Goal: Task Accomplishment & Management: Use online tool/utility

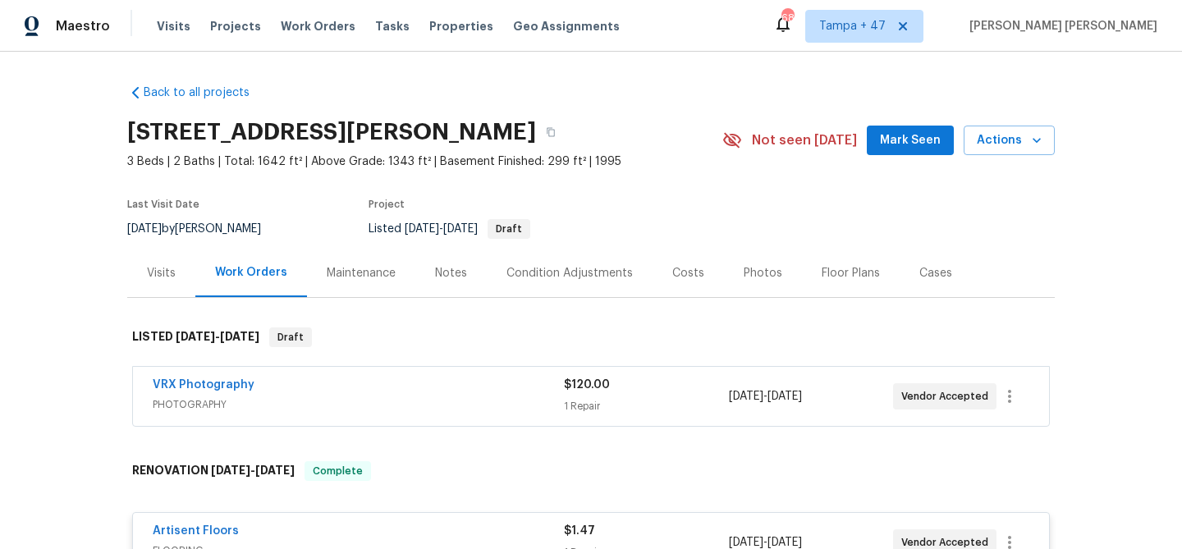
click at [303, 20] on span "Work Orders" at bounding box center [318, 26] width 75 height 16
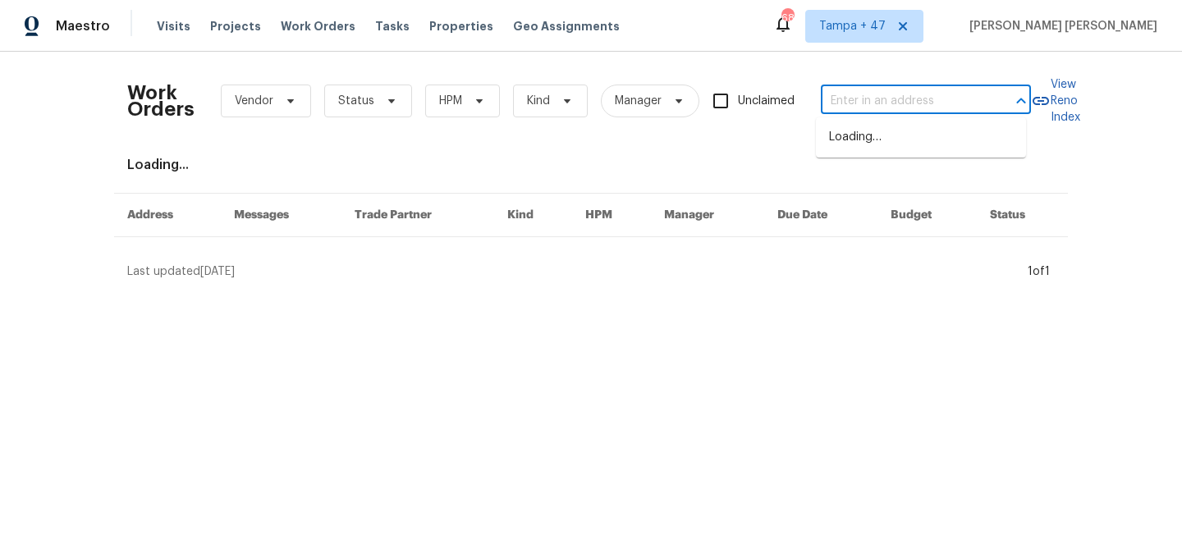
click at [942, 94] on input "text" at bounding box center [903, 101] width 164 height 25
paste input "[STREET_ADDRESS]"
type input "[STREET_ADDRESS]"
click at [908, 143] on li "[STREET_ADDRESS]" at bounding box center [921, 137] width 210 height 27
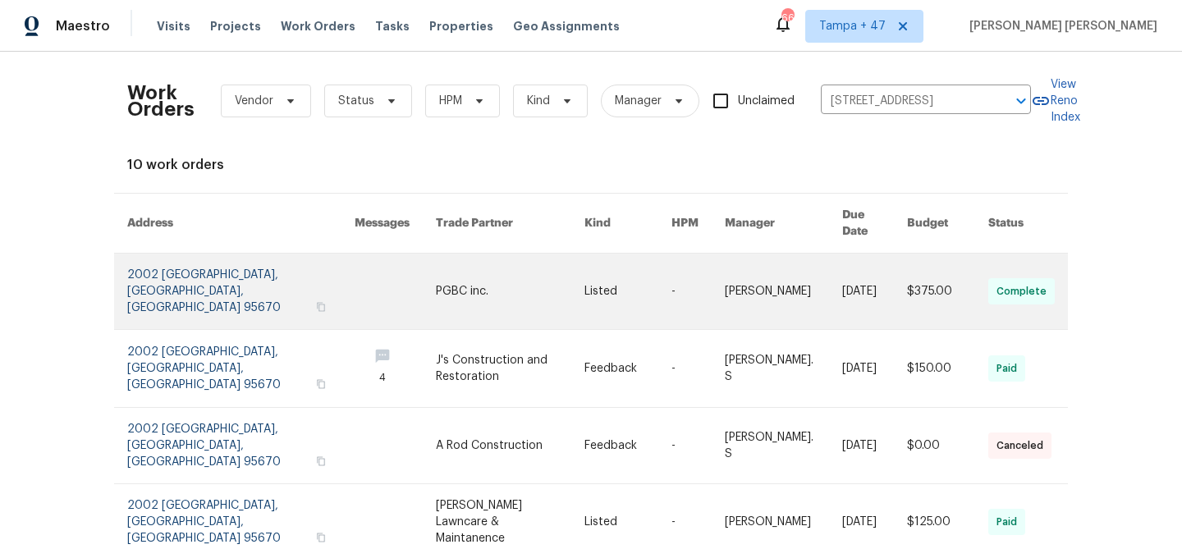
click at [842, 276] on link at bounding box center [874, 291] width 65 height 75
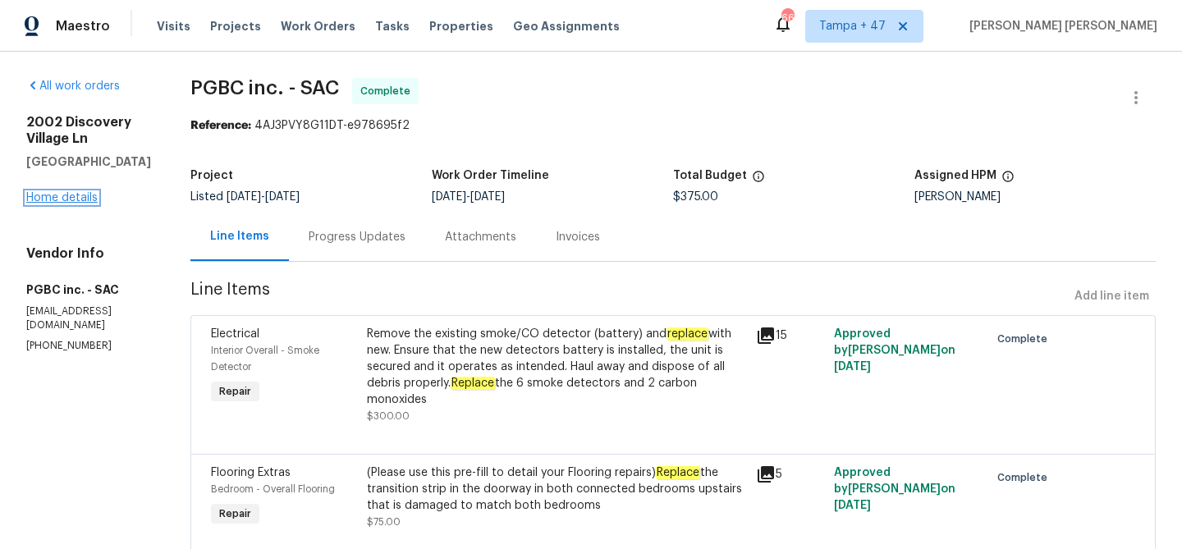
click at [82, 194] on link "Home details" at bounding box center [61, 197] width 71 height 11
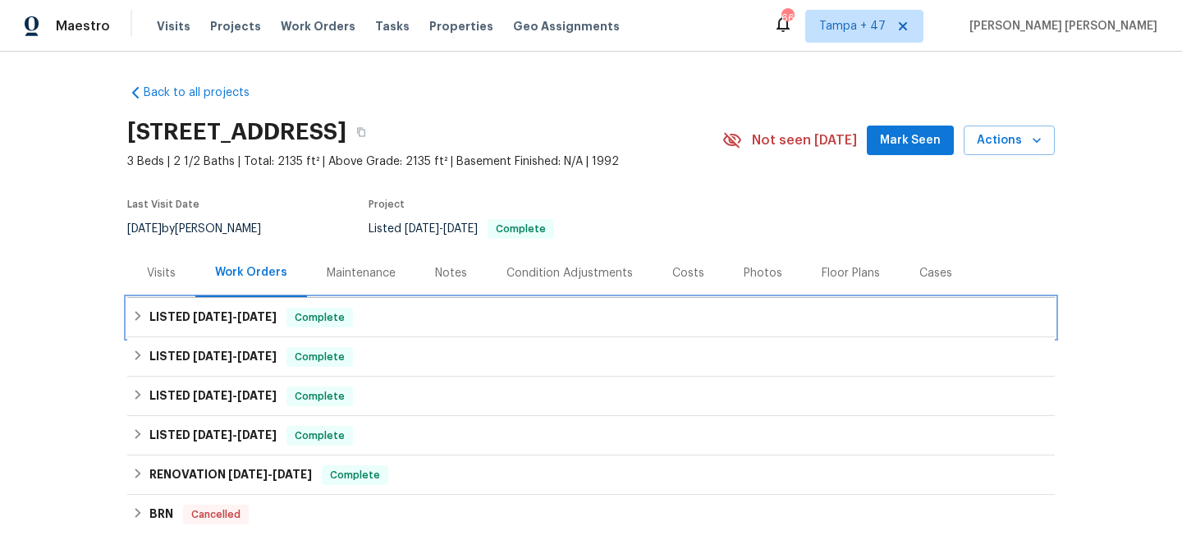
click at [338, 317] on span "Complete" at bounding box center [319, 317] width 63 height 16
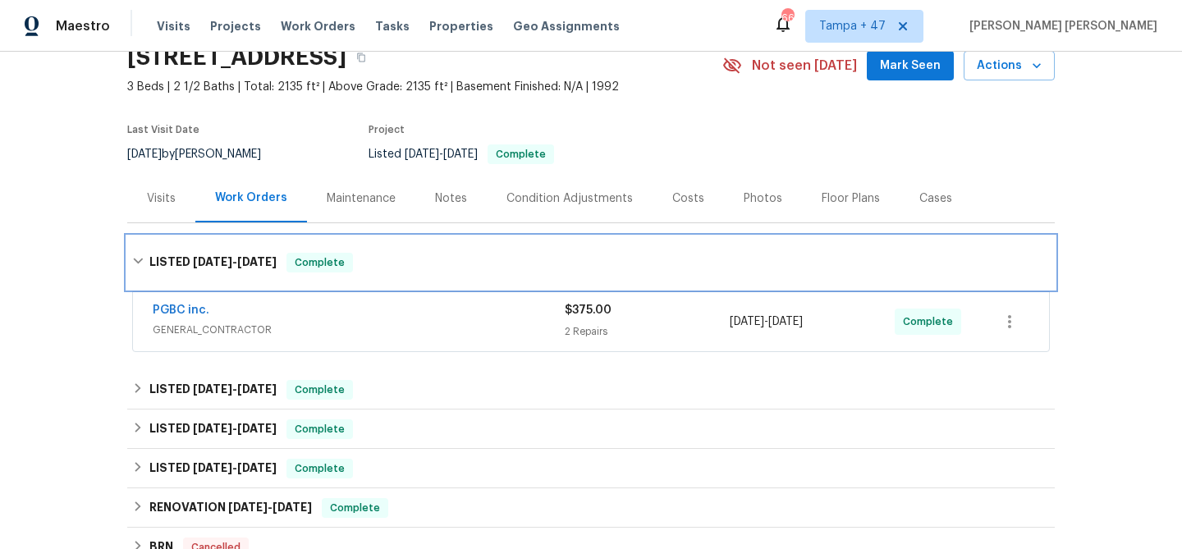
scroll to position [89, 0]
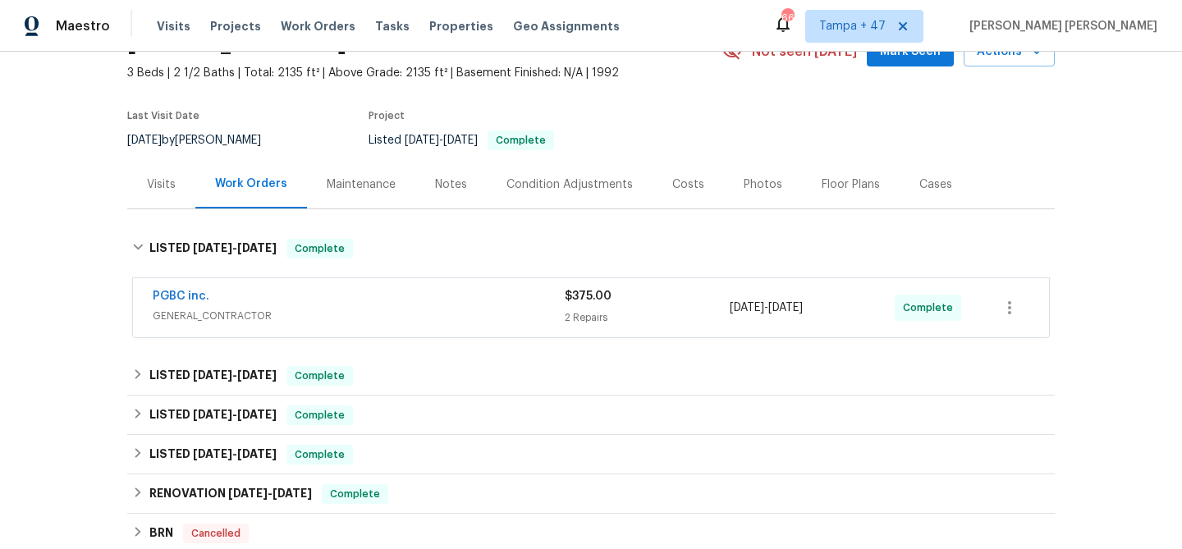
click at [495, 311] on span "GENERAL_CONTRACTOR" at bounding box center [359, 316] width 412 height 16
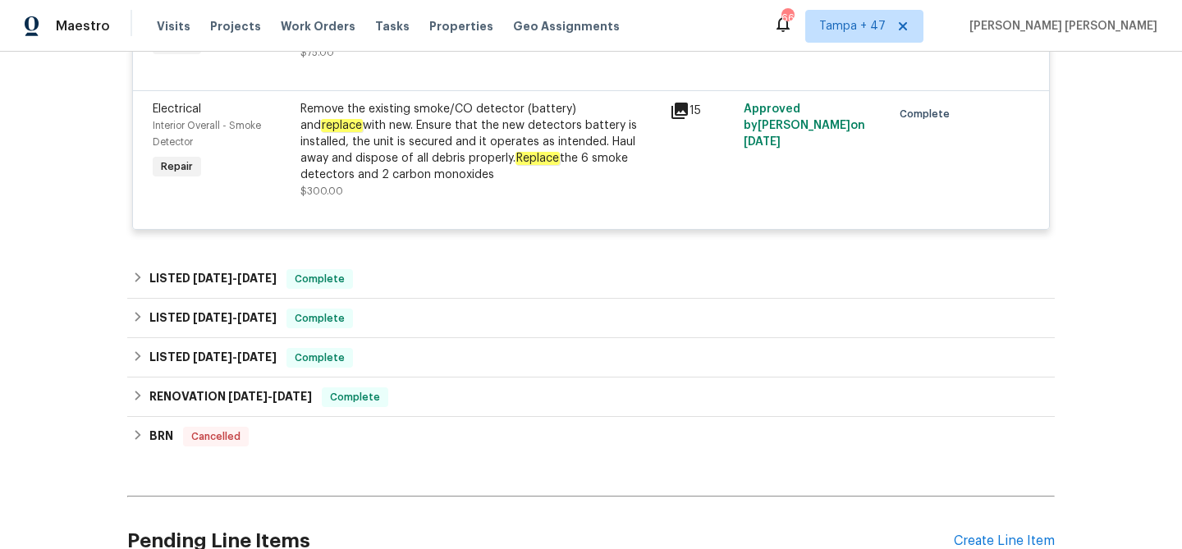
scroll to position [342, 0]
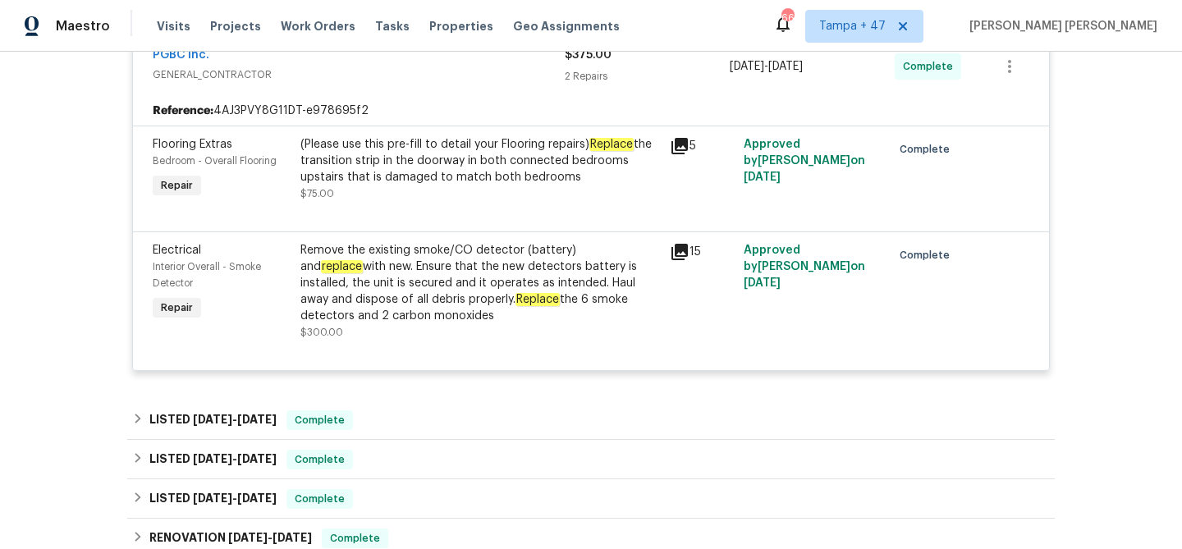
click at [509, 283] on div "Remove the existing smoke/CO detector (battery) and replace with new. Ensure th…" at bounding box center [479, 283] width 359 height 82
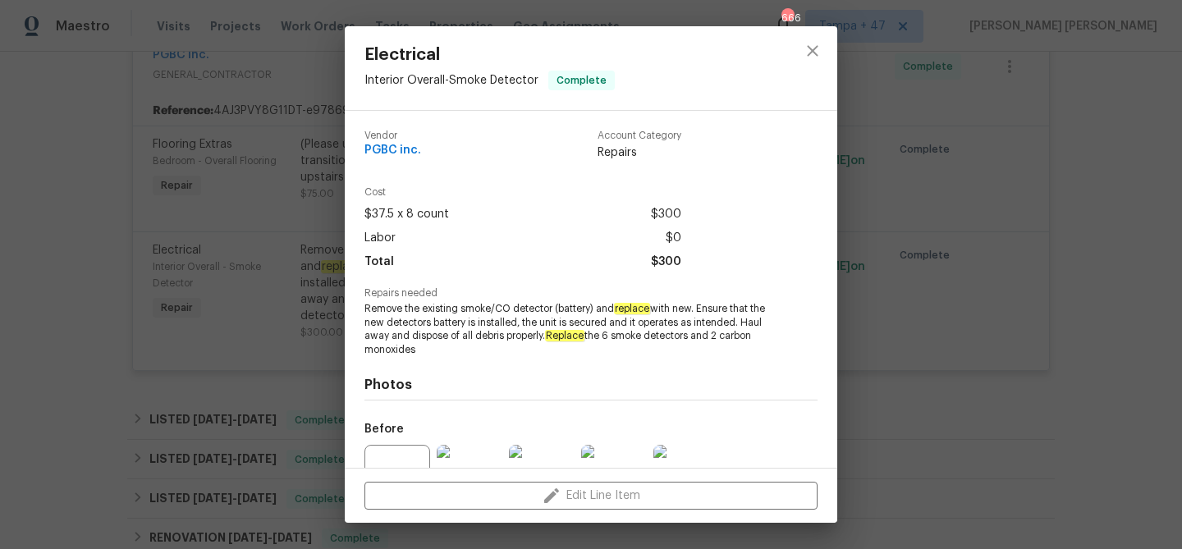
click at [473, 308] on span "Remove the existing smoke/CO detector (battery) and replace with new. Ensure th…" at bounding box center [568, 329] width 408 height 55
click at [532, 310] on span "Remove the existing smoke/CO detector (battery) and replace with new. Ensure th…" at bounding box center [568, 329] width 408 height 55
copy span "smoke/CO detector"
click at [318, 80] on div "Electrical Interior Overall - Smoke Detector Complete Vendor PGBC inc. Account …" at bounding box center [591, 274] width 1182 height 549
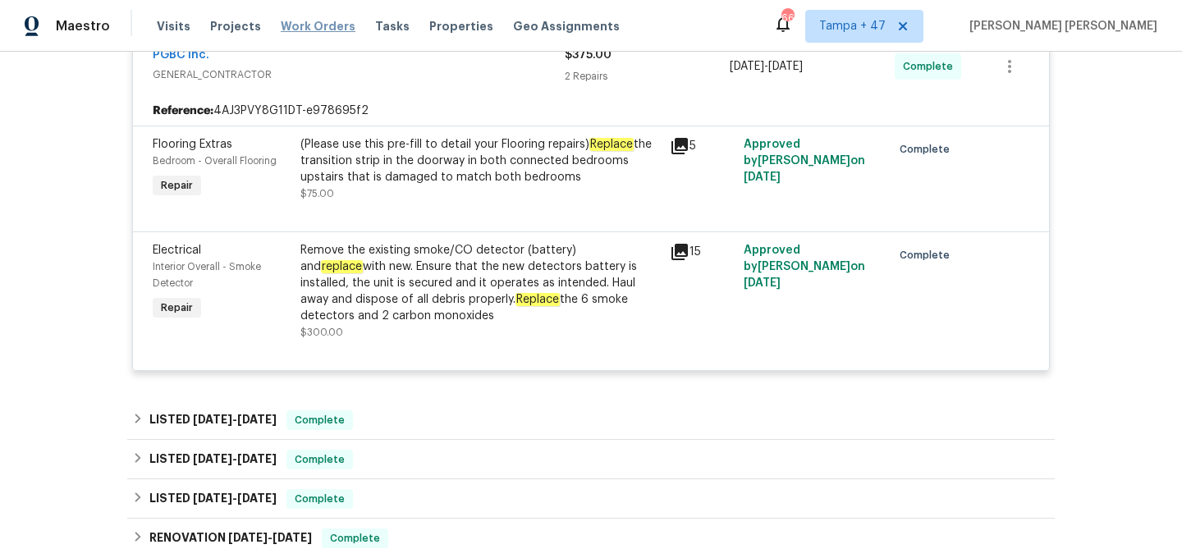
click at [313, 30] on span "Work Orders" at bounding box center [318, 26] width 75 height 16
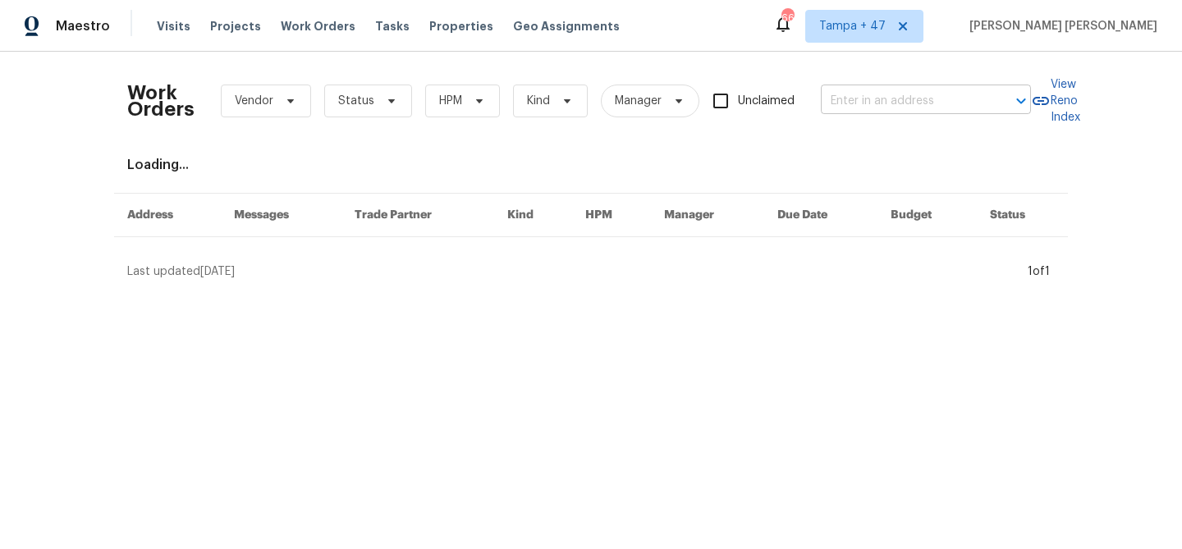
click at [835, 94] on input "text" at bounding box center [903, 101] width 164 height 25
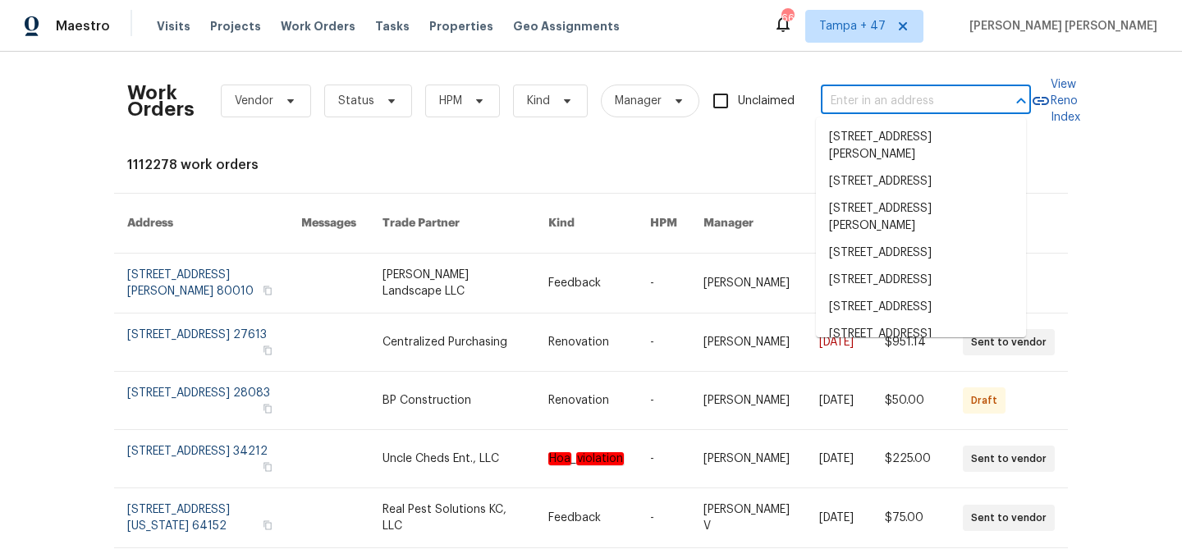
paste input "[STREET_ADDRESS][PERSON_NAME]"
type input "[STREET_ADDRESS][PERSON_NAME]"
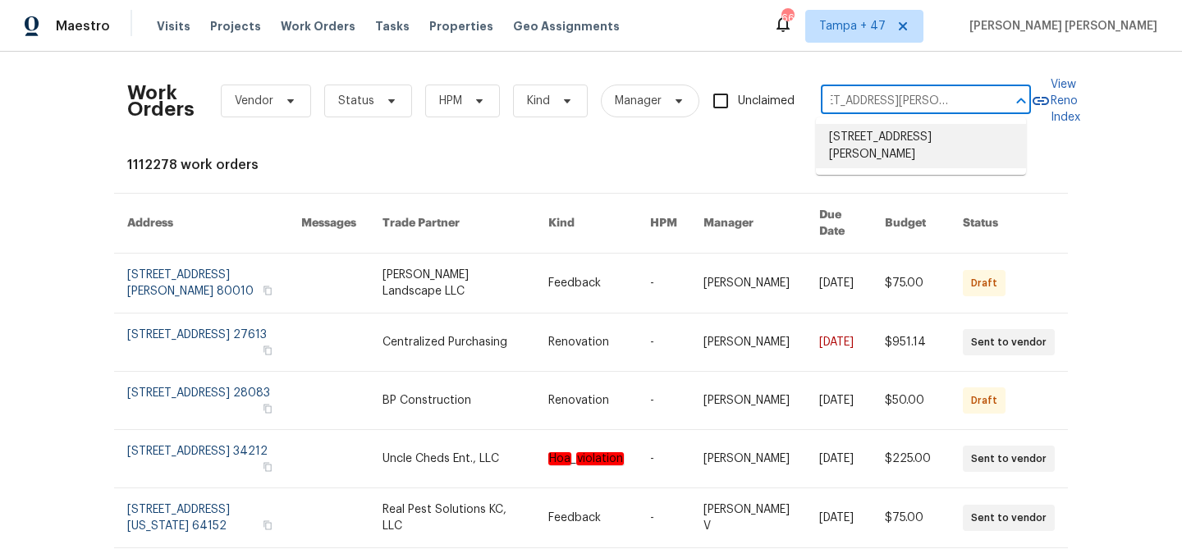
click at [866, 148] on li "[STREET_ADDRESS][PERSON_NAME]" at bounding box center [921, 146] width 210 height 44
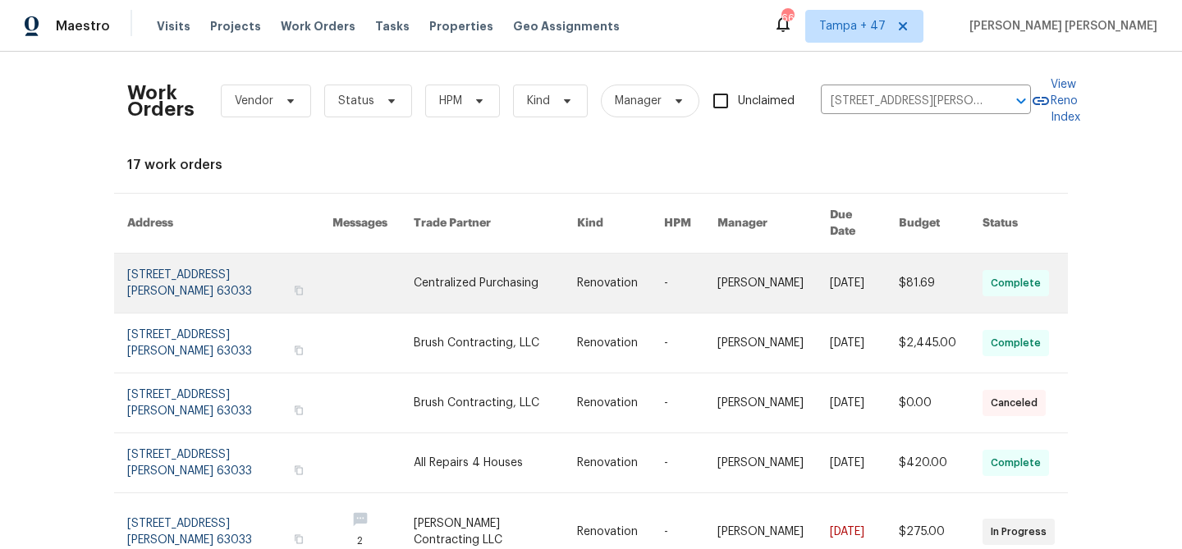
click at [765, 264] on link at bounding box center [773, 283] width 112 height 59
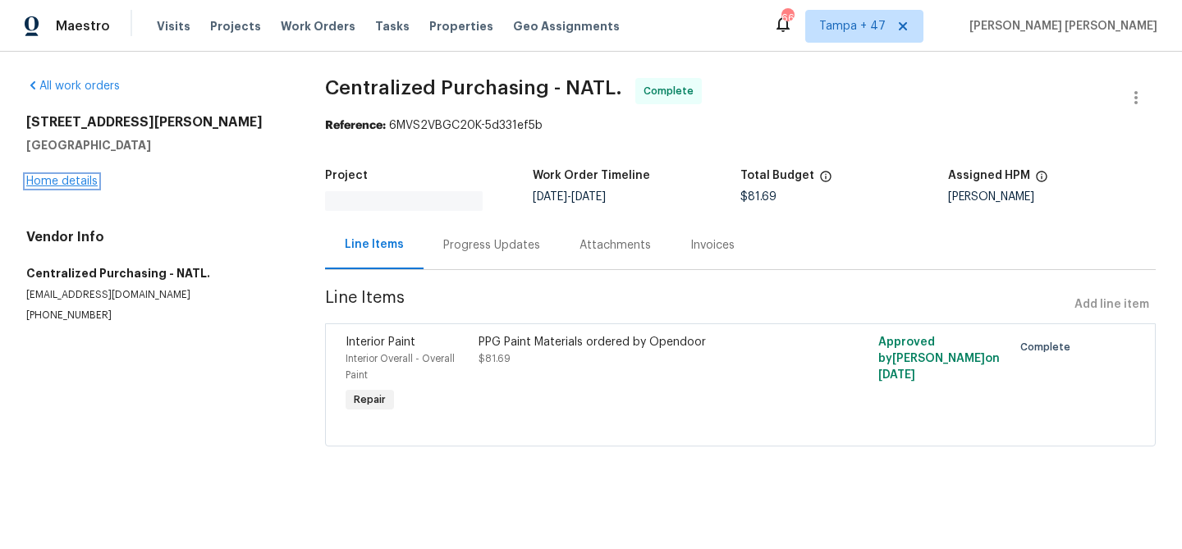
click at [77, 185] on link "Home details" at bounding box center [61, 181] width 71 height 11
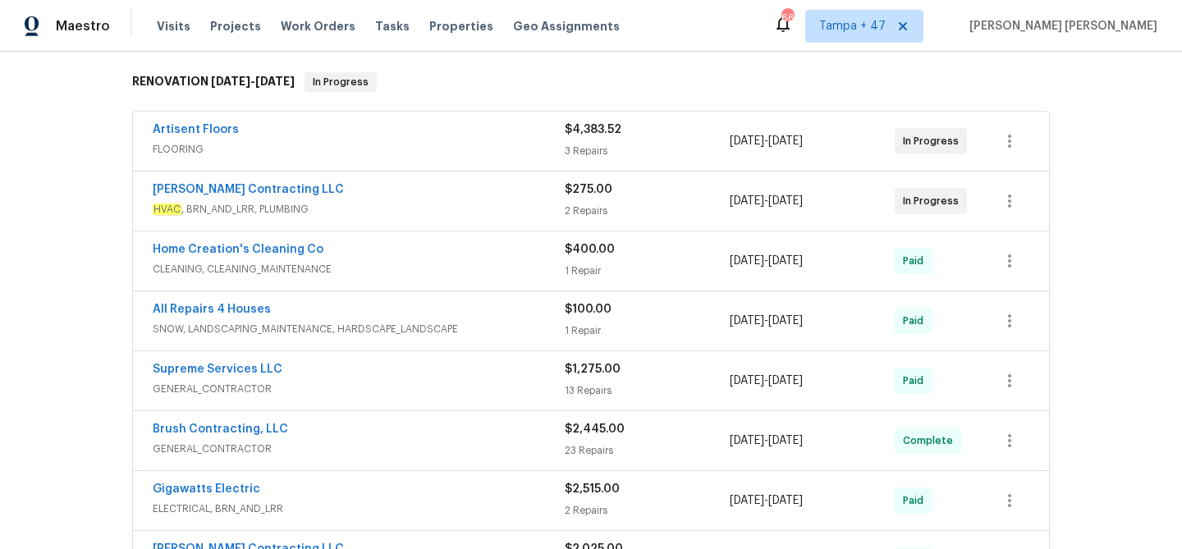
scroll to position [231, 0]
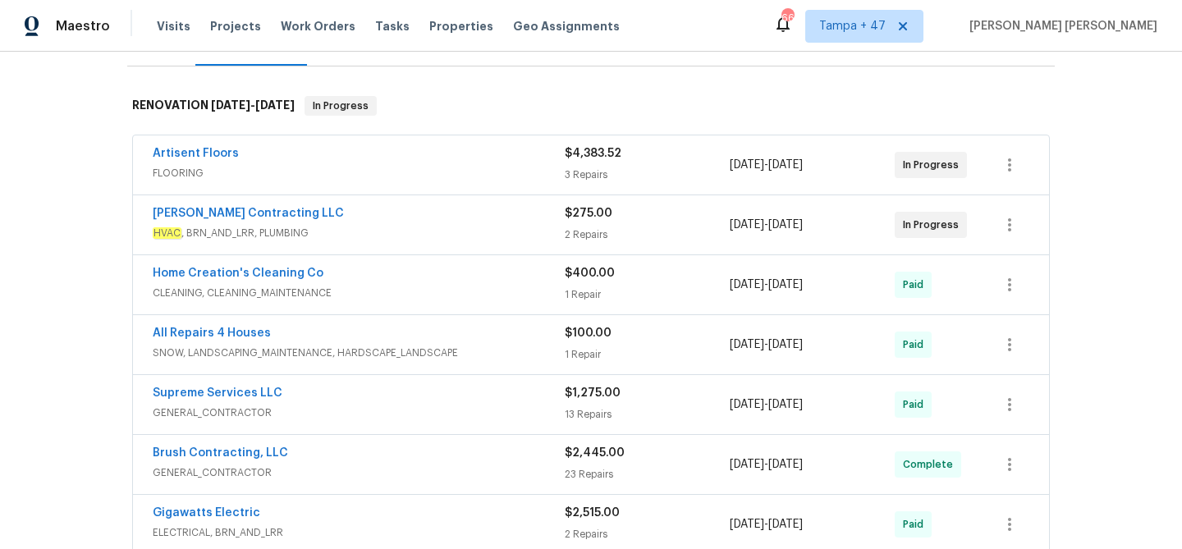
click at [489, 225] on span "HVAC , BRN_AND_LRR, PLUMBING" at bounding box center [359, 233] width 412 height 16
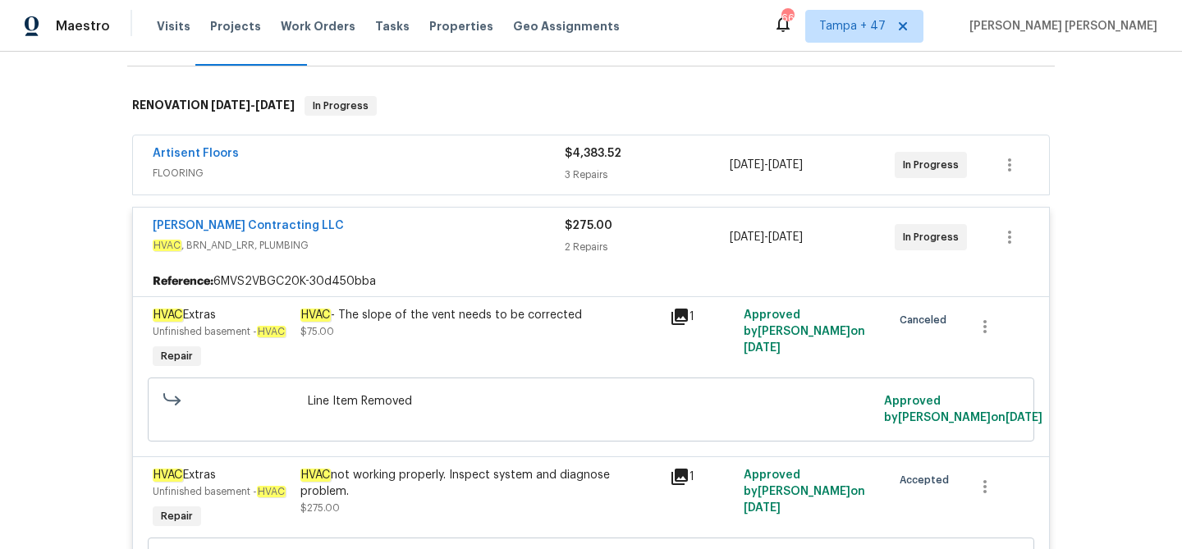
click at [507, 166] on span "FLOORING" at bounding box center [359, 173] width 412 height 16
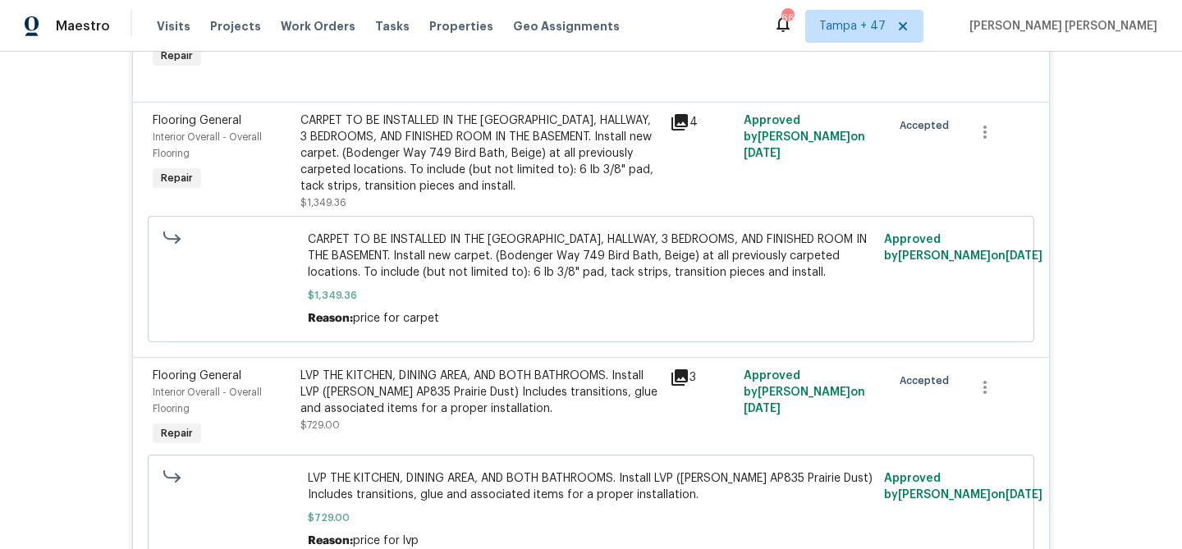
scroll to position [0, 0]
